Goal: Information Seeking & Learning: Learn about a topic

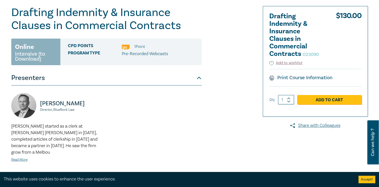
scroll to position [25, 0]
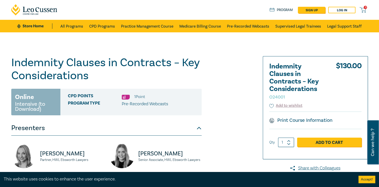
click at [232, 59] on div "Indemnity Clauses in Contracts – Key Considerations O24001 Online Intensive (to…" at bounding box center [129, 160] width 242 height 208
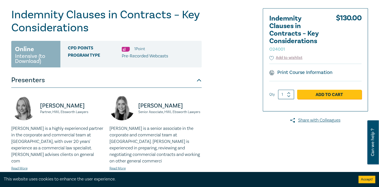
scroll to position [50, 0]
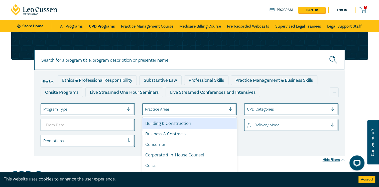
click at [182, 112] on div at bounding box center [185, 109] width 81 height 7
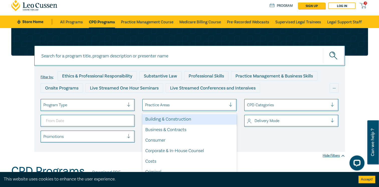
scroll to position [8, 0]
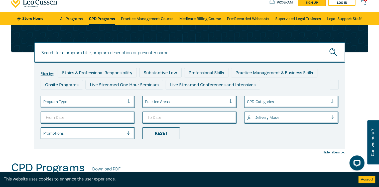
click at [183, 102] on div at bounding box center [185, 102] width 81 height 7
click at [263, 101] on div at bounding box center [287, 102] width 81 height 7
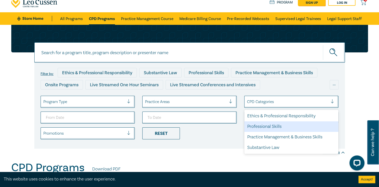
click at [266, 128] on div "Professional Skills" at bounding box center [291, 126] width 95 height 11
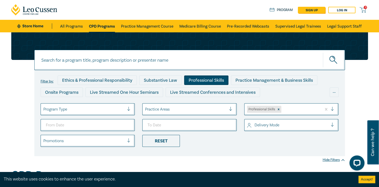
click at [217, 142] on li "Reset" at bounding box center [190, 141] width 102 height 12
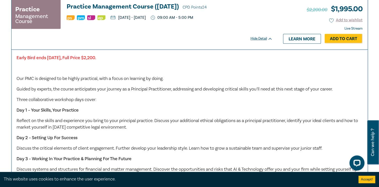
scroll to position [2106, 0]
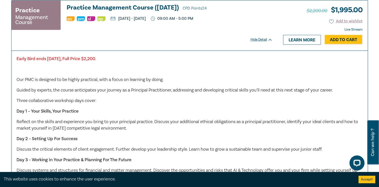
click at [198, 110] on p "Day 1 – Your Skills, Your Practice" at bounding box center [190, 111] width 347 height 7
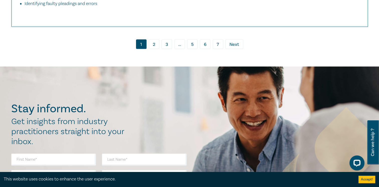
click at [158, 48] on link "2" at bounding box center [154, 44] width 11 height 10
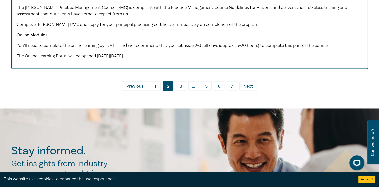
scroll to position [2808, 0]
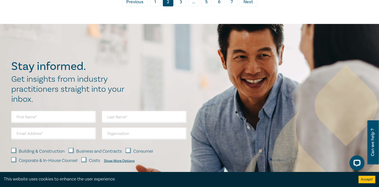
click at [177, 6] on link "3" at bounding box center [181, 2] width 11 height 10
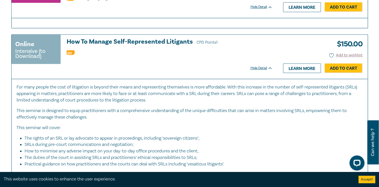
scroll to position [552, 0]
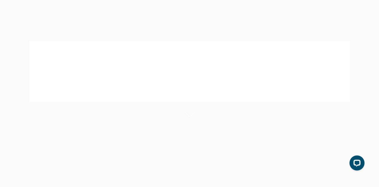
scroll to position [150, 0]
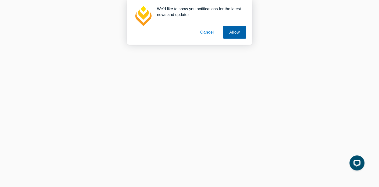
click at [233, 30] on button "Allow" at bounding box center [234, 32] width 23 height 13
